Goal: Information Seeking & Learning: Get advice/opinions

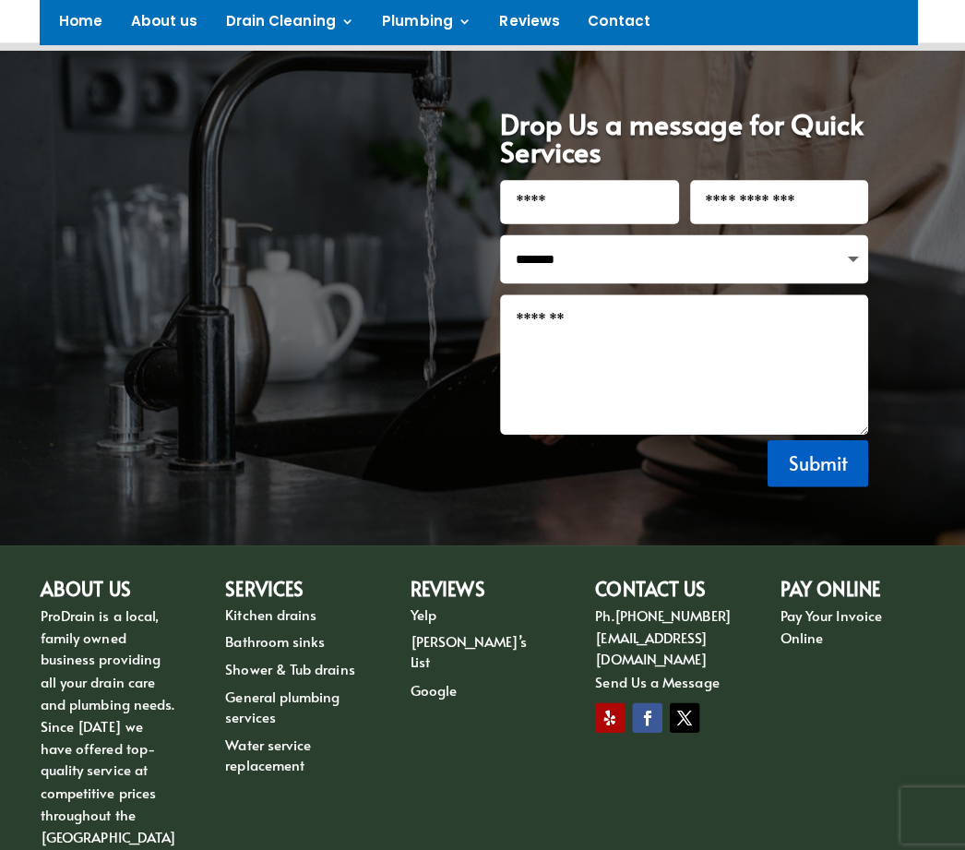
scroll to position [2809, 0]
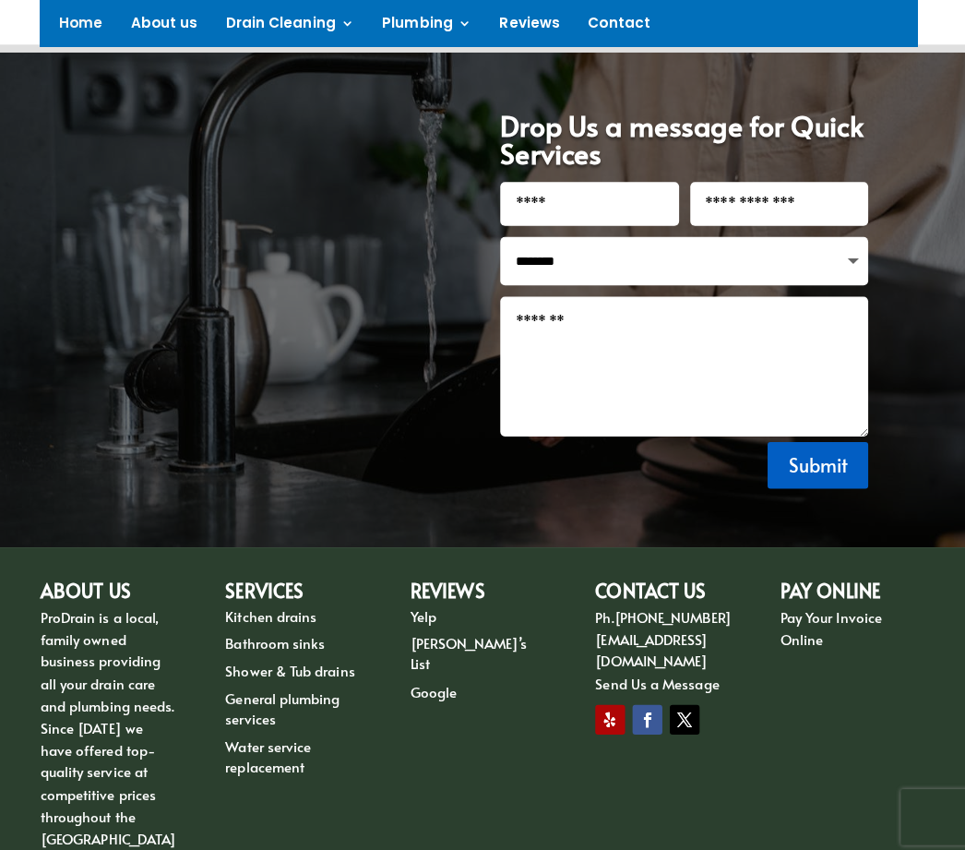
click at [327, 681] on li "General plumbing services" at bounding box center [300, 701] width 136 height 41
click at [305, 600] on link "Kitchen drains" at bounding box center [277, 609] width 90 height 19
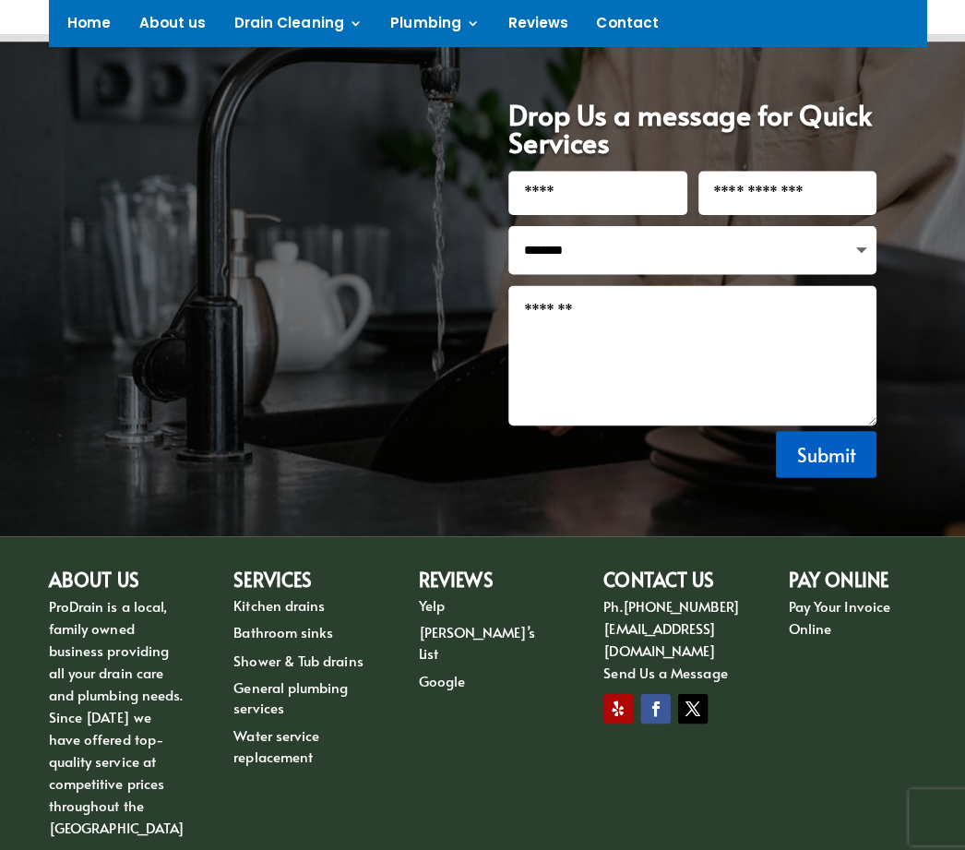
scroll to position [1409, 0]
click at [318, 671] on link "General plumbing services" at bounding box center [288, 691] width 113 height 40
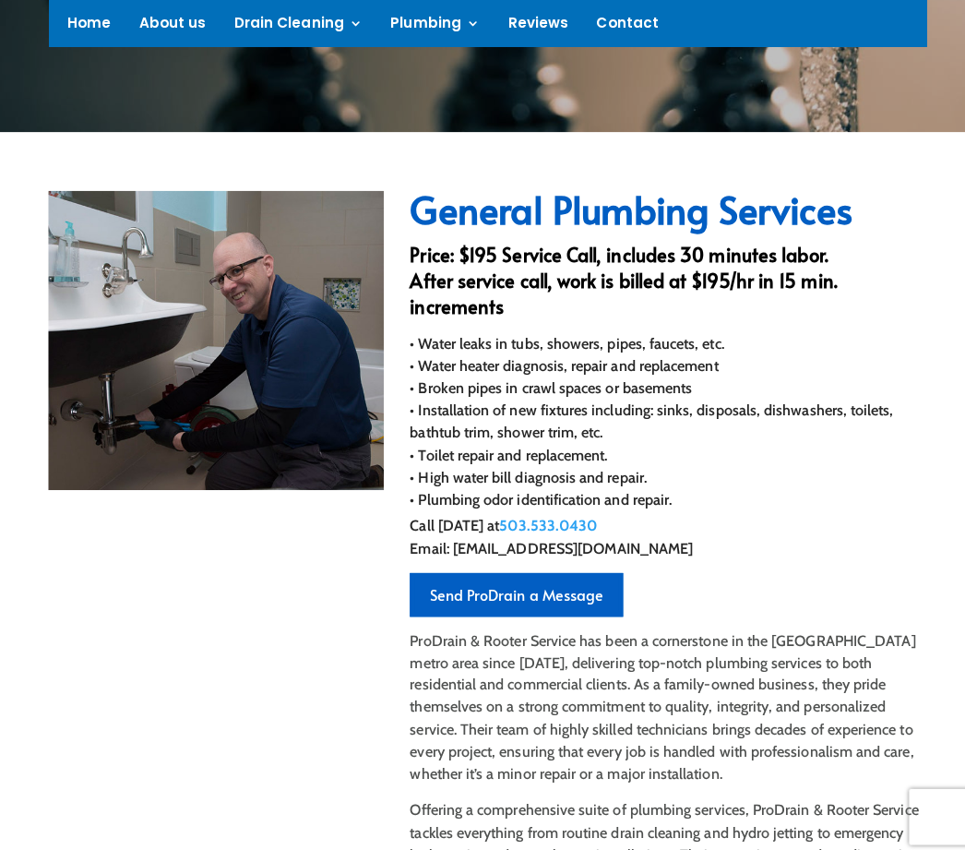
scroll to position [470, 0]
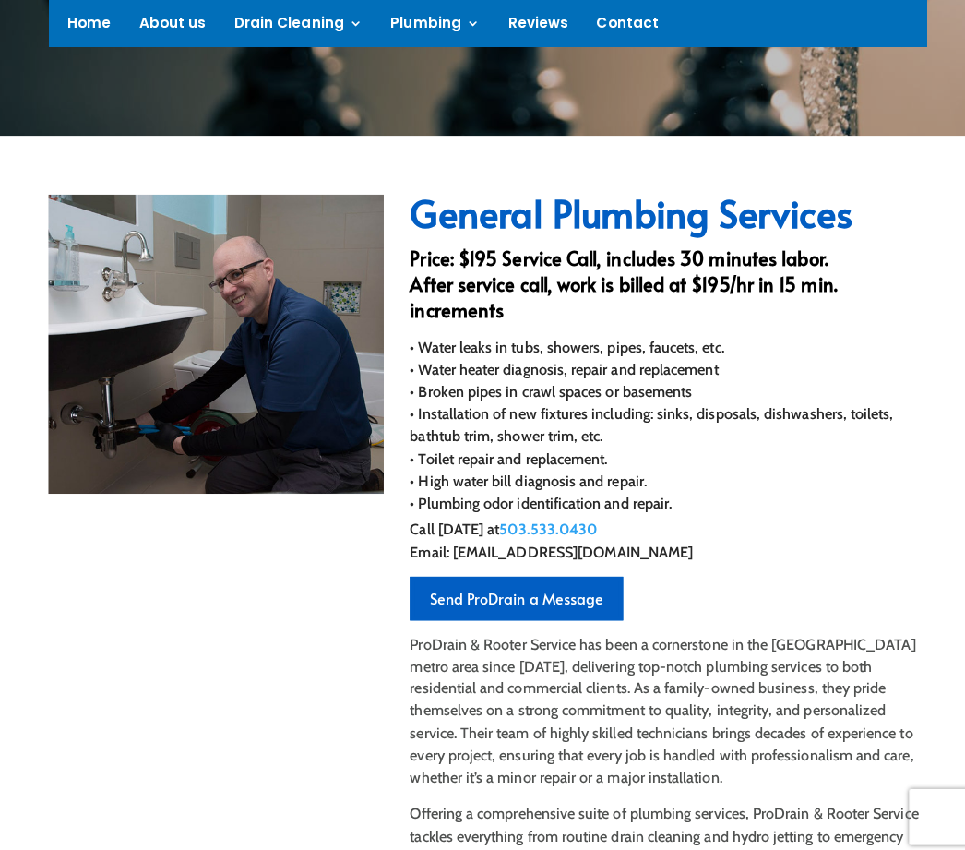
click at [520, 30] on link "Reviews" at bounding box center [533, 27] width 60 height 20
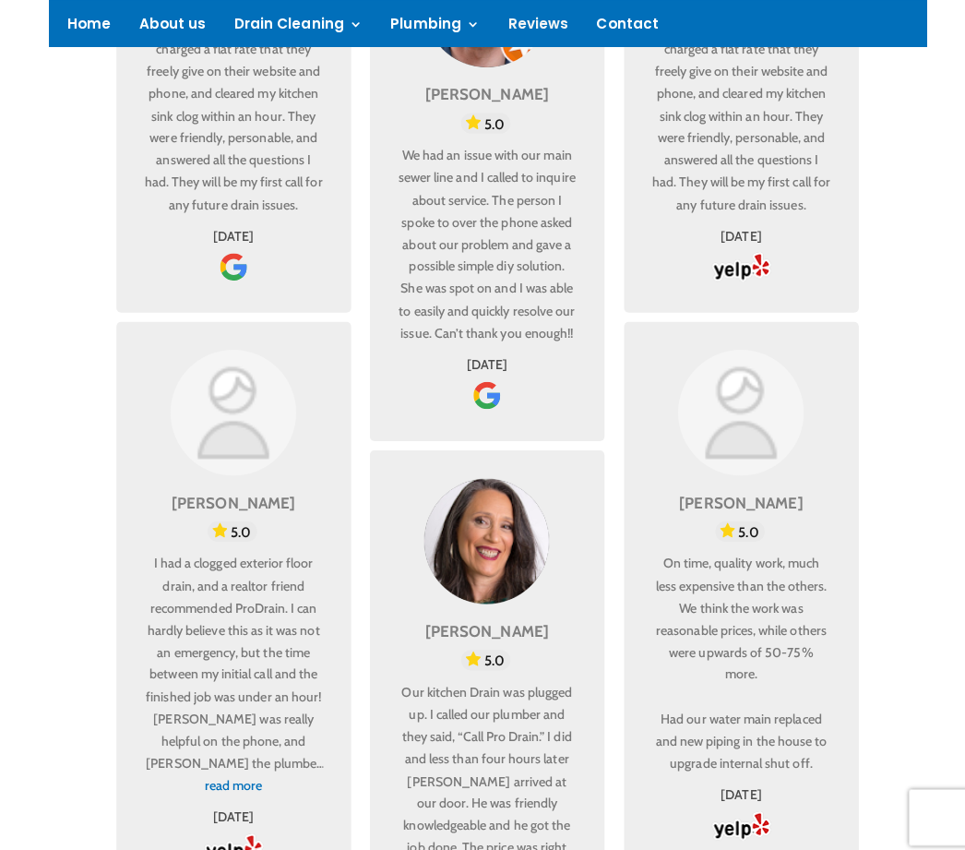
scroll to position [2327, 0]
